Goal: Navigation & Orientation: Find specific page/section

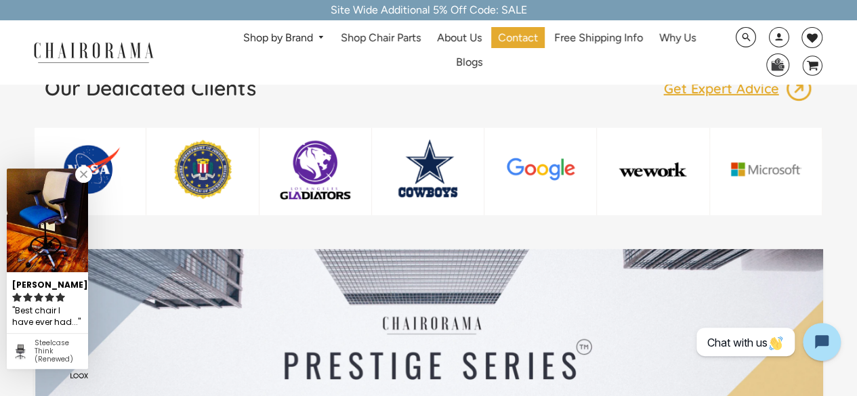
scroll to position [2031, 0]
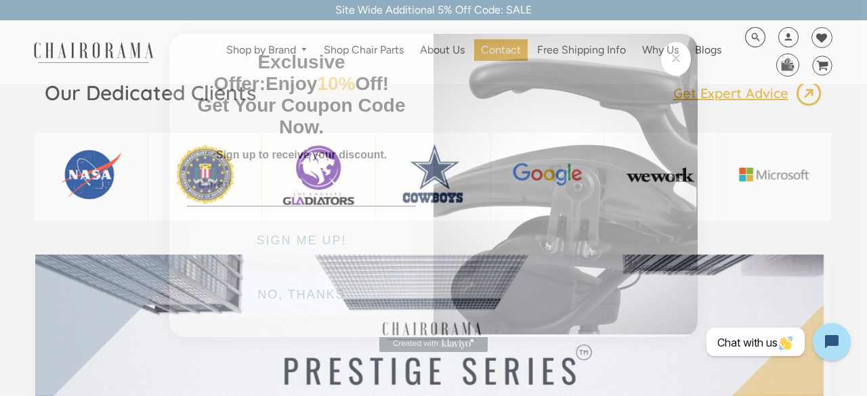
drag, startPoint x: 0, startPoint y: 0, endPoint x: 814, endPoint y: 212, distance: 841.0
click at [814, 212] on html "Site Wide Additional 5% Off Code: SALE Site Wide Additional 5% Off Code: SALE S…" at bounding box center [433, 91] width 867 height 4245
click at [669, 52] on icon "Close dialog" at bounding box center [676, 58] width 16 height 16
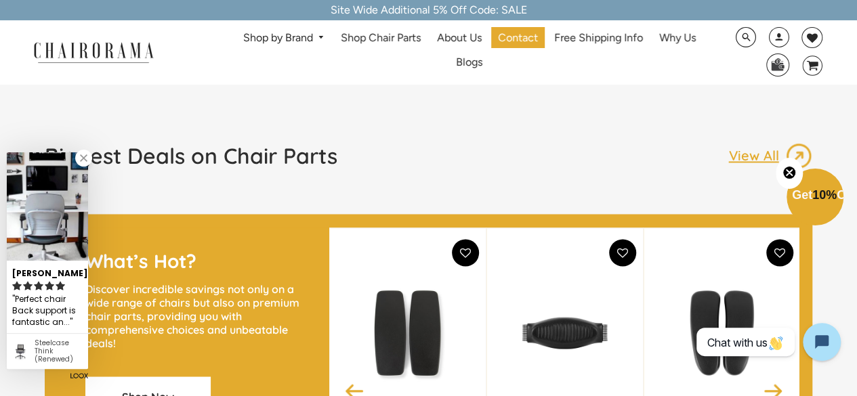
scroll to position [0, 0]
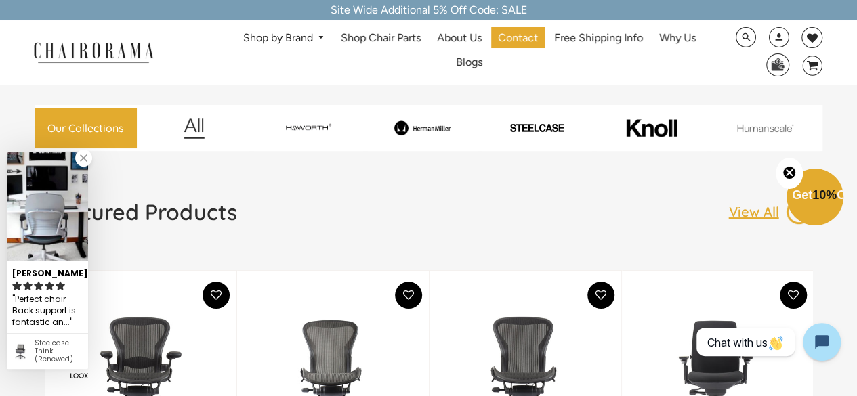
click at [306, 40] on link "Shop by Brand" at bounding box center [283, 38] width 95 height 21
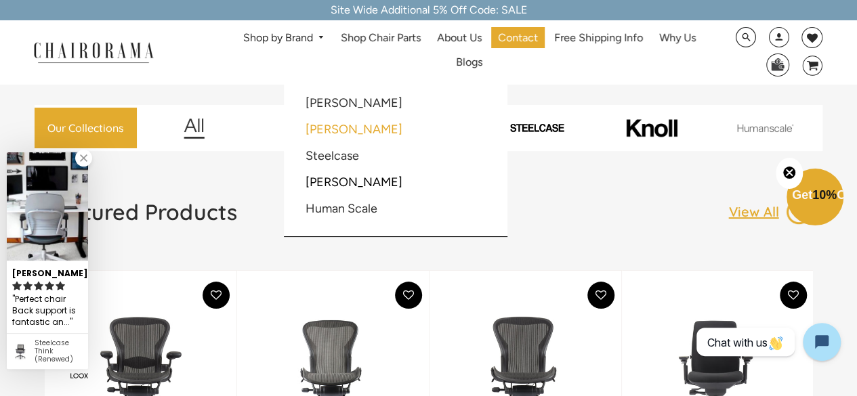
click at [337, 134] on link "[PERSON_NAME]" at bounding box center [353, 129] width 97 height 15
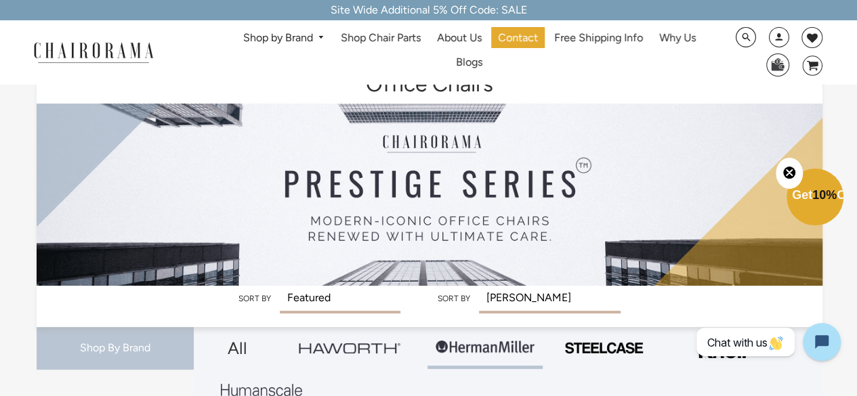
drag, startPoint x: 866, startPoint y: 43, endPoint x: 865, endPoint y: -48, distance: 90.7
click at [309, 41] on link "Shop by Brand" at bounding box center [283, 38] width 95 height 21
